Goal: Information Seeking & Learning: Understand process/instructions

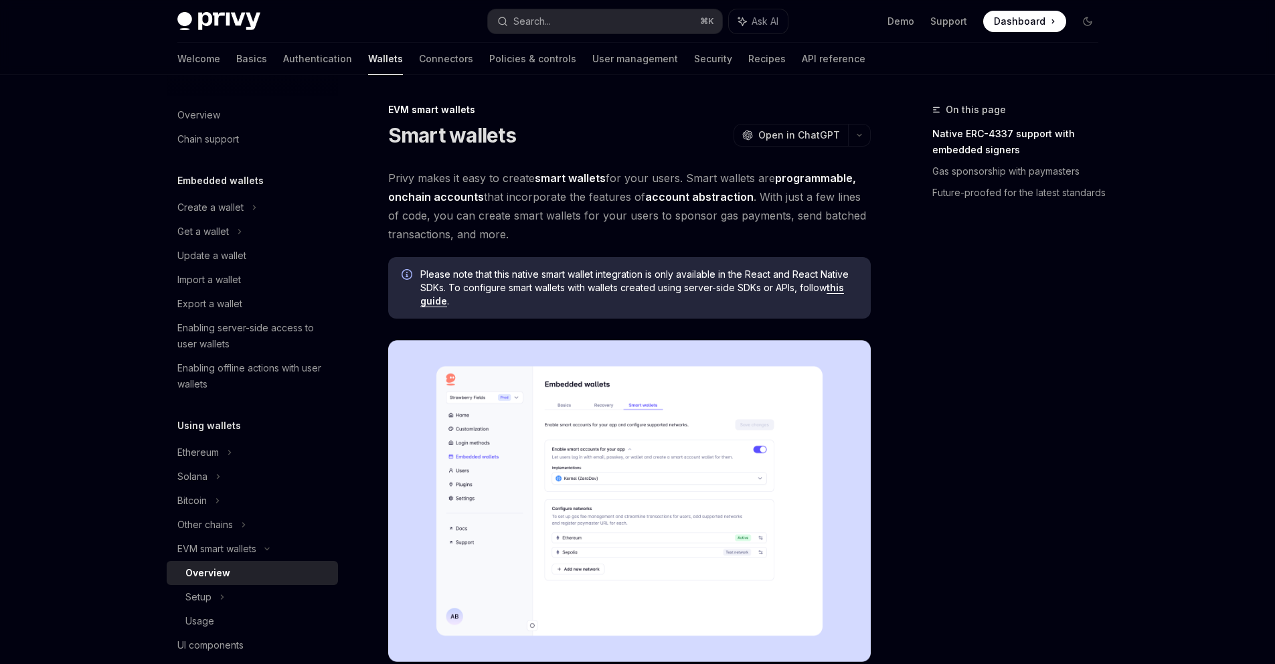
click at [1004, 17] on span "Dashboard" at bounding box center [1020, 21] width 52 height 13
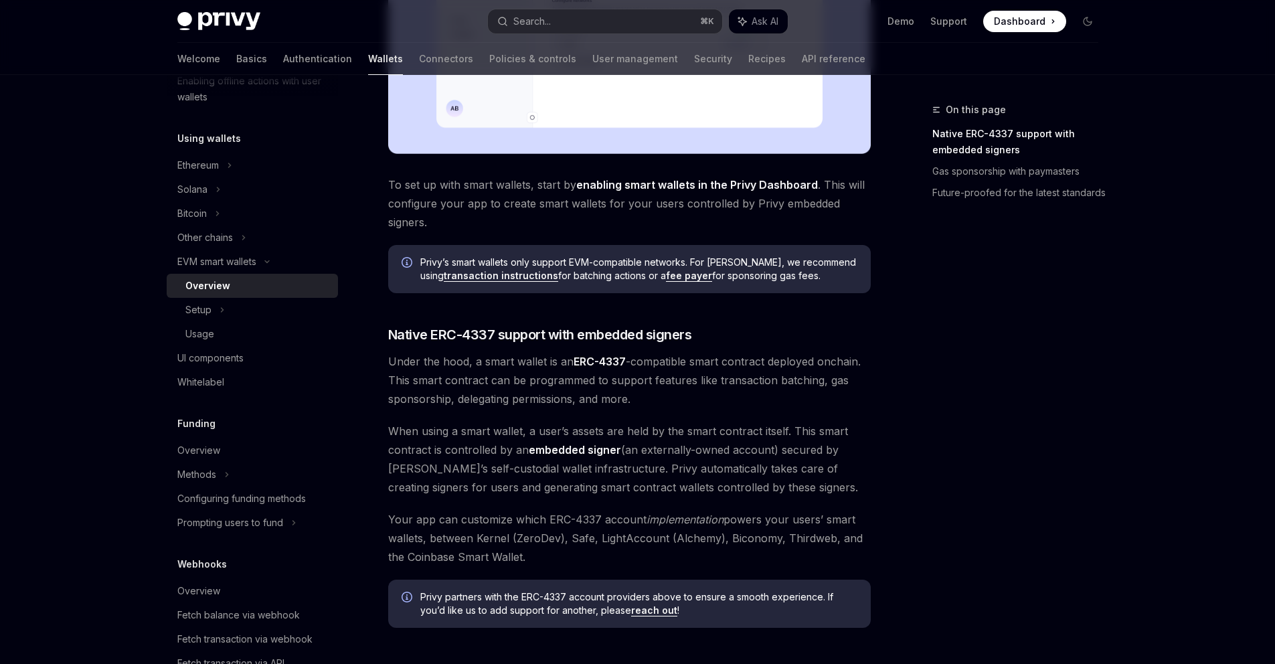
scroll to position [779, 0]
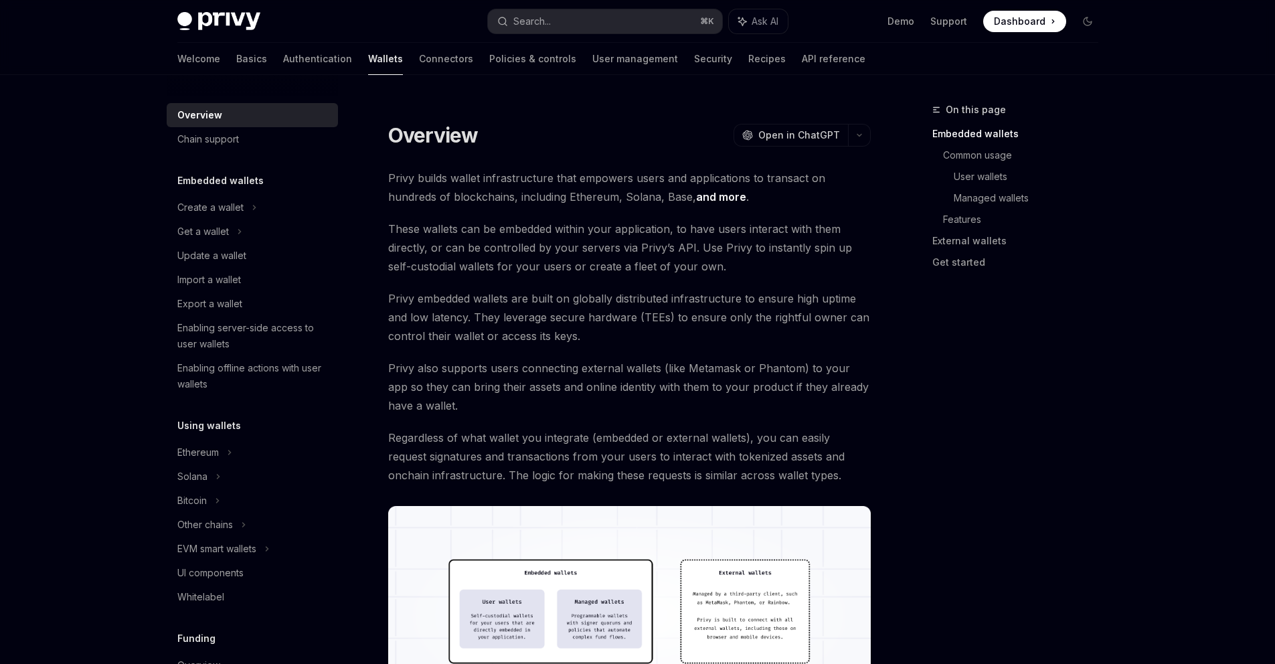
click at [707, 260] on span "These wallets can be embedded within your application, to have users interact w…" at bounding box center [629, 247] width 482 height 56
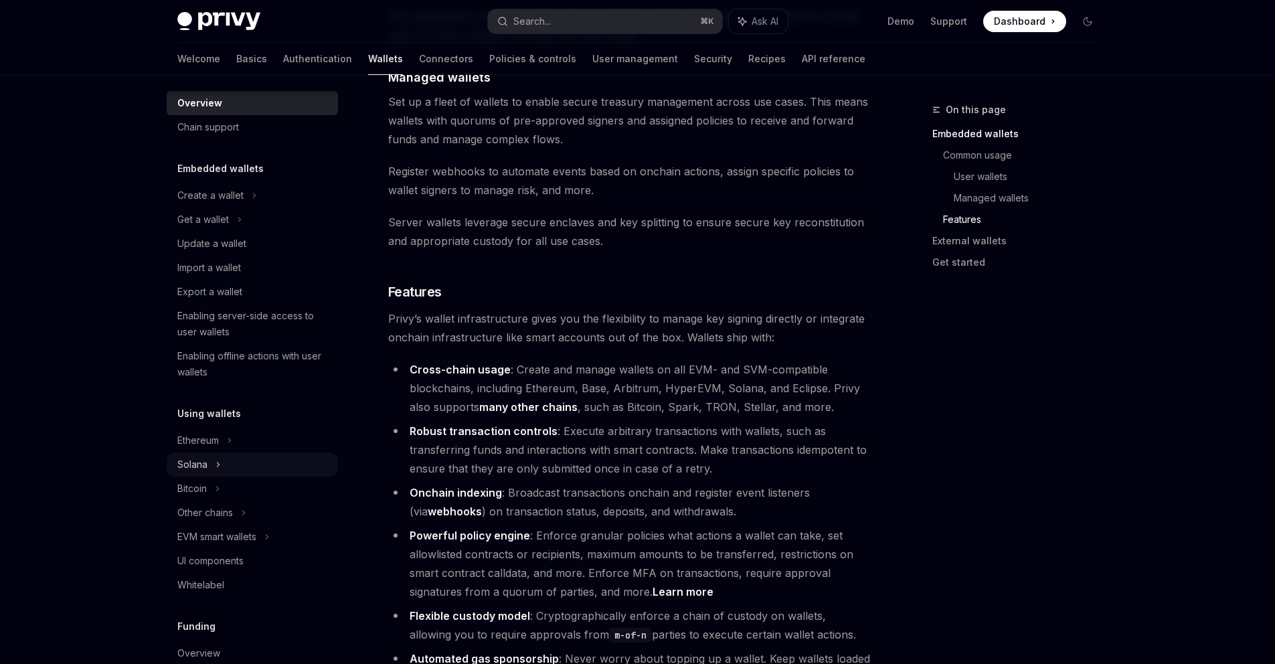
scroll to position [25, 0]
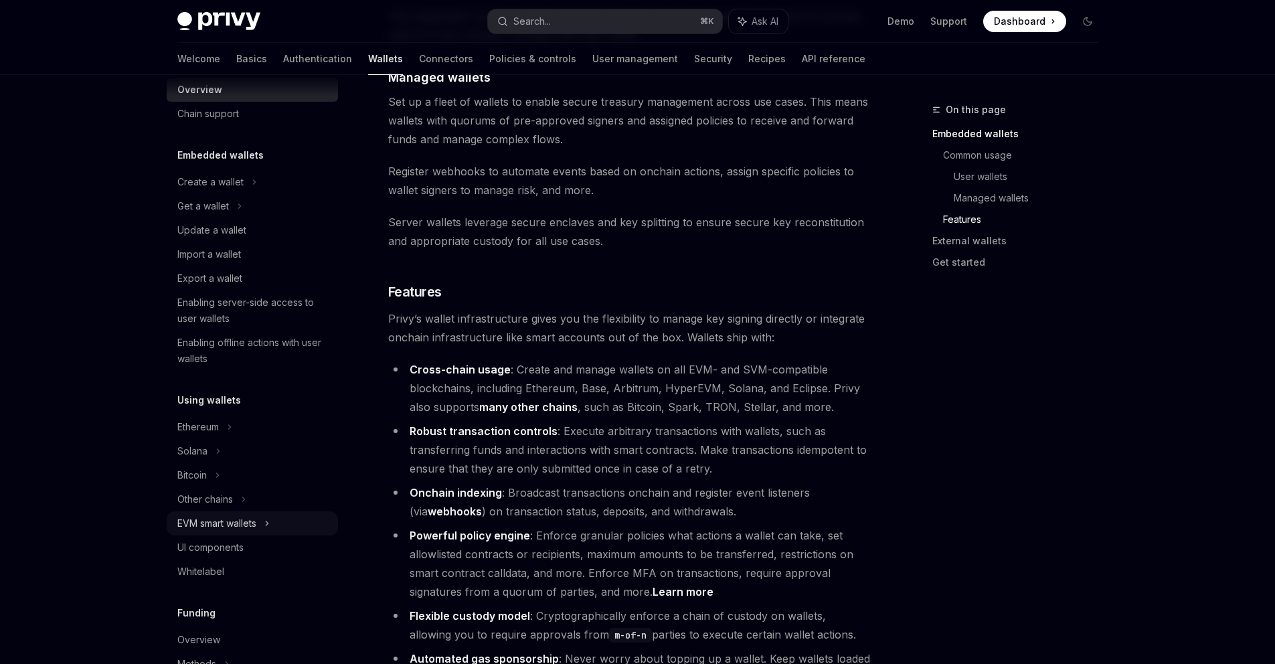
click at [227, 530] on div "EVM smart wallets" at bounding box center [216, 523] width 79 height 16
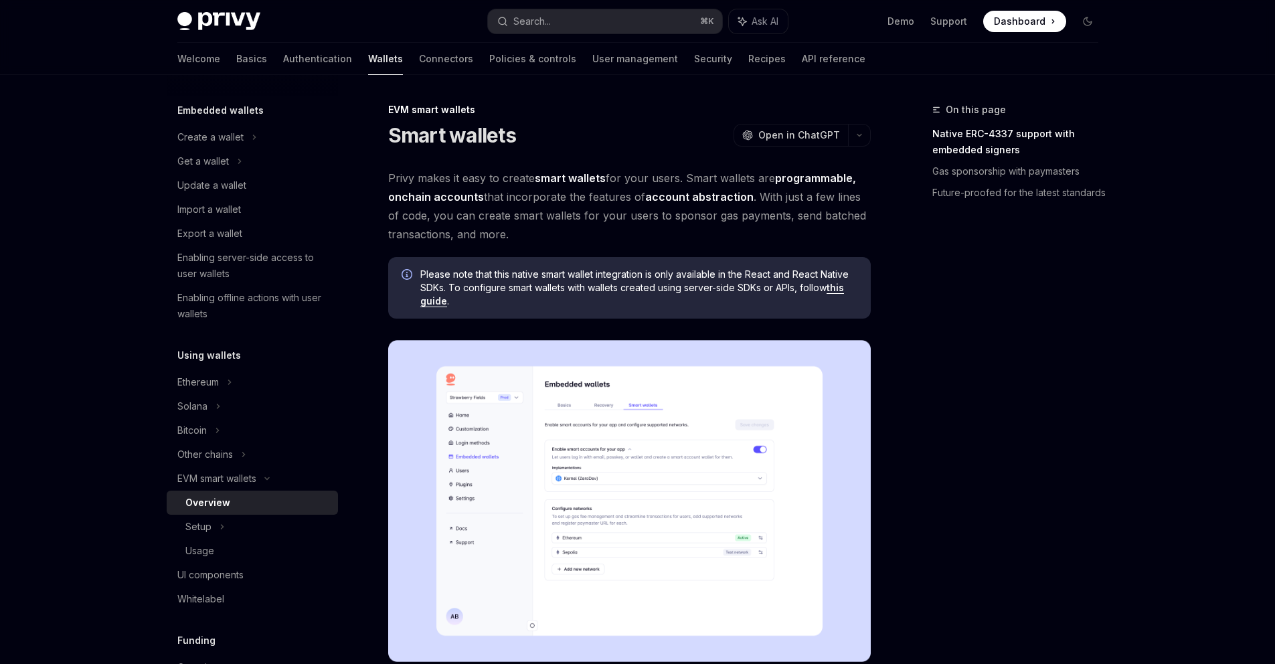
scroll to position [71, 0]
click at [227, 529] on div "Setup" at bounding box center [252, 526] width 171 height 24
type textarea "*"
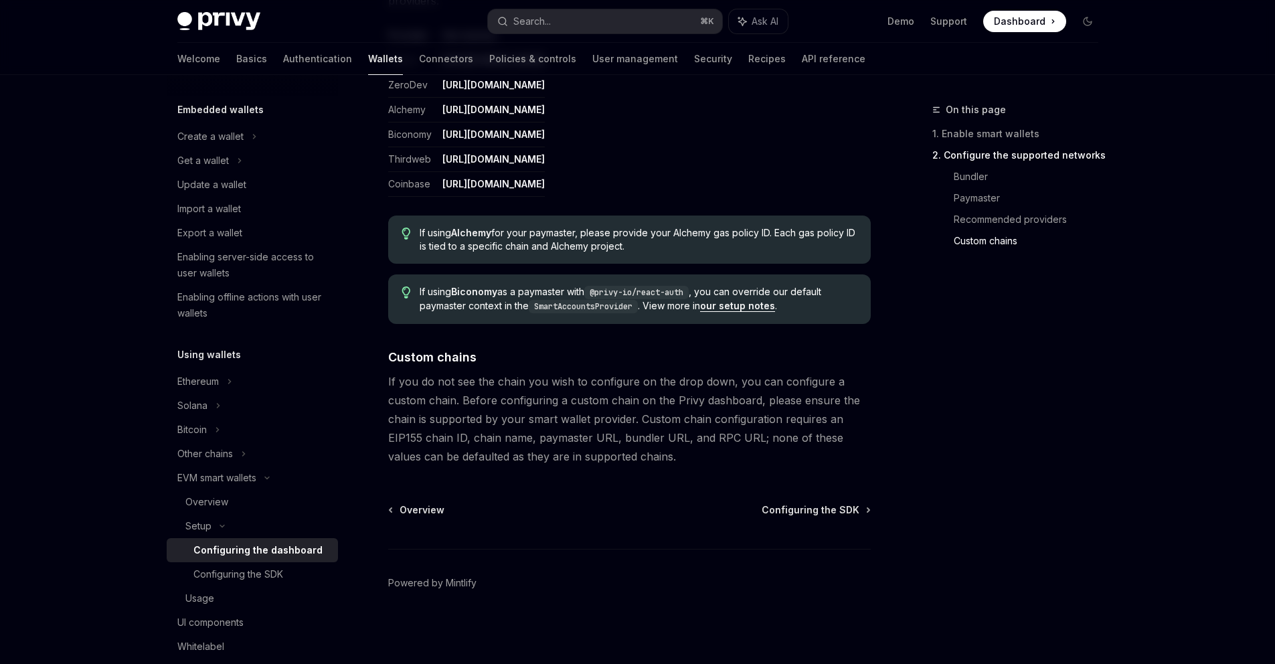
scroll to position [1439, 0]
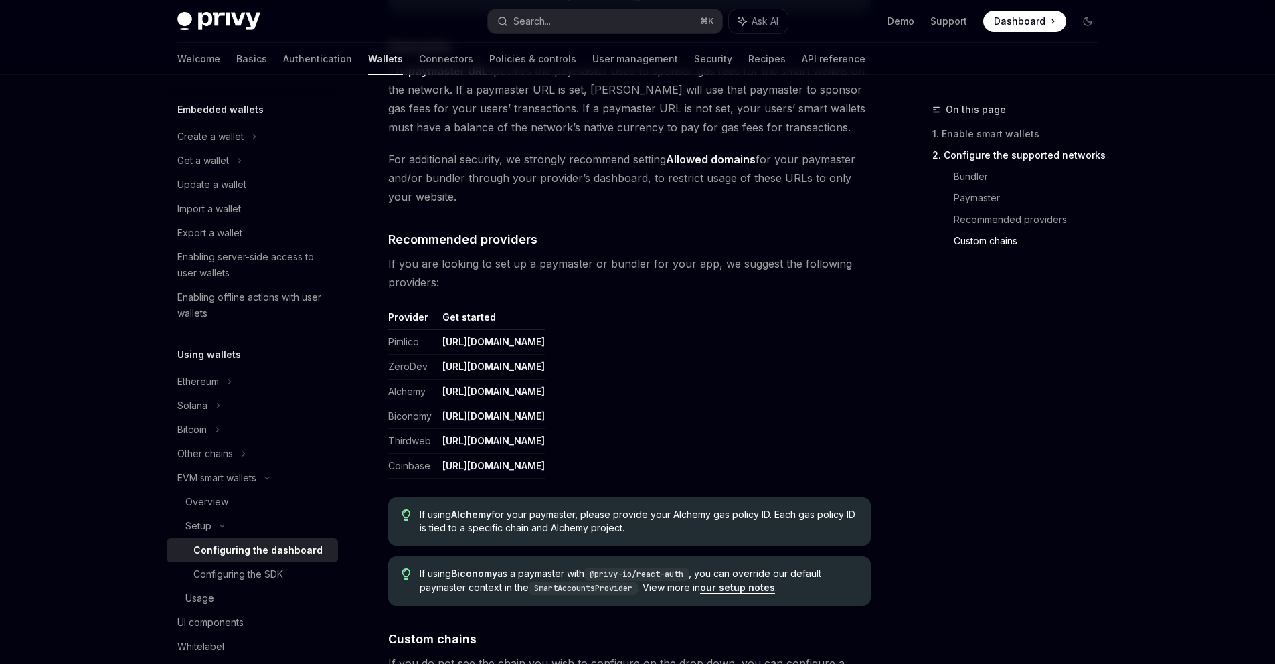
click at [534, 367] on link "[URL][DOMAIN_NAME]" at bounding box center [493, 367] width 102 height 12
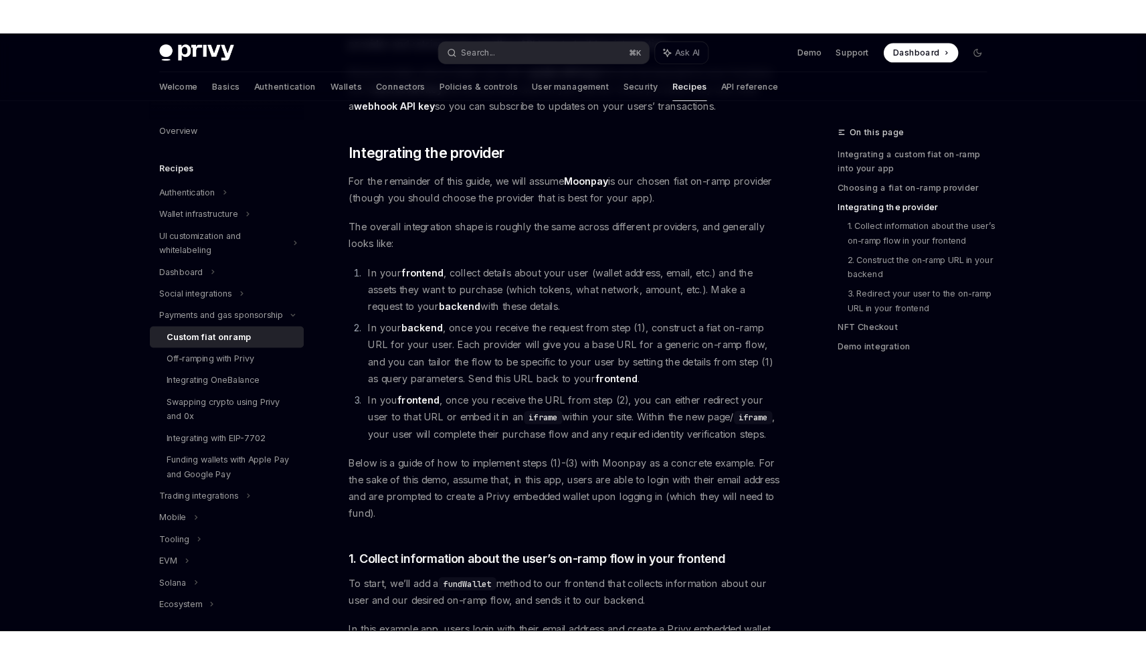
scroll to position [869, 0]
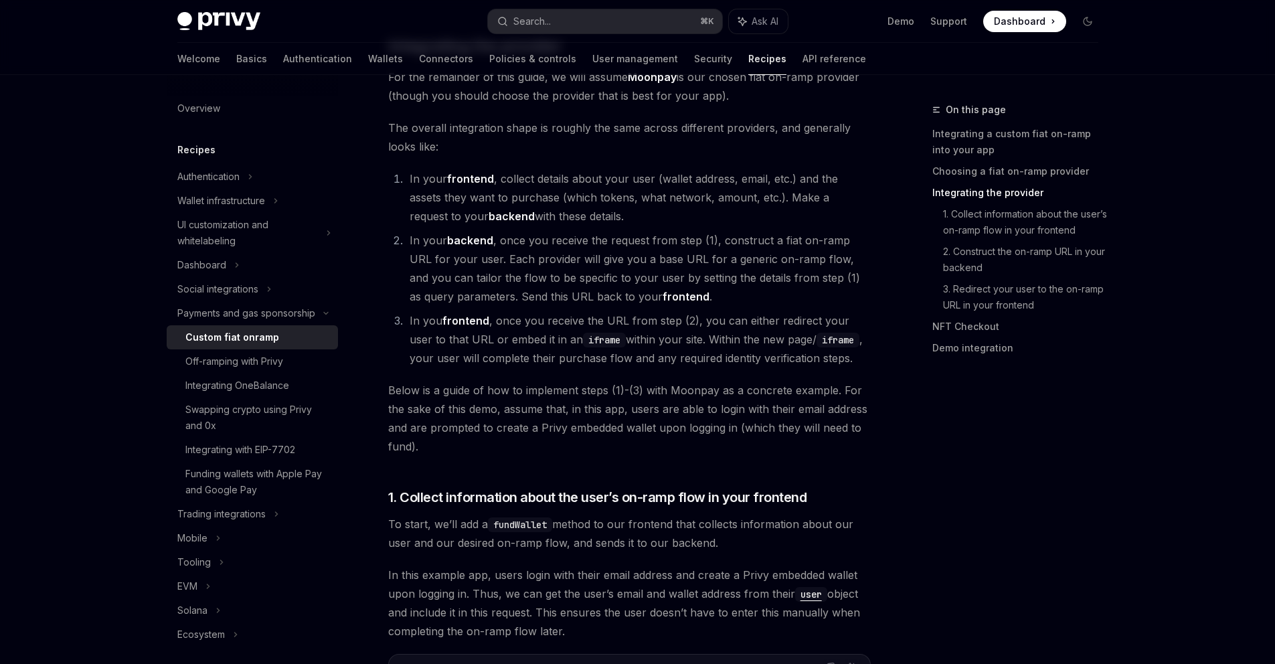
type textarea "*"
